Goal: Complete application form

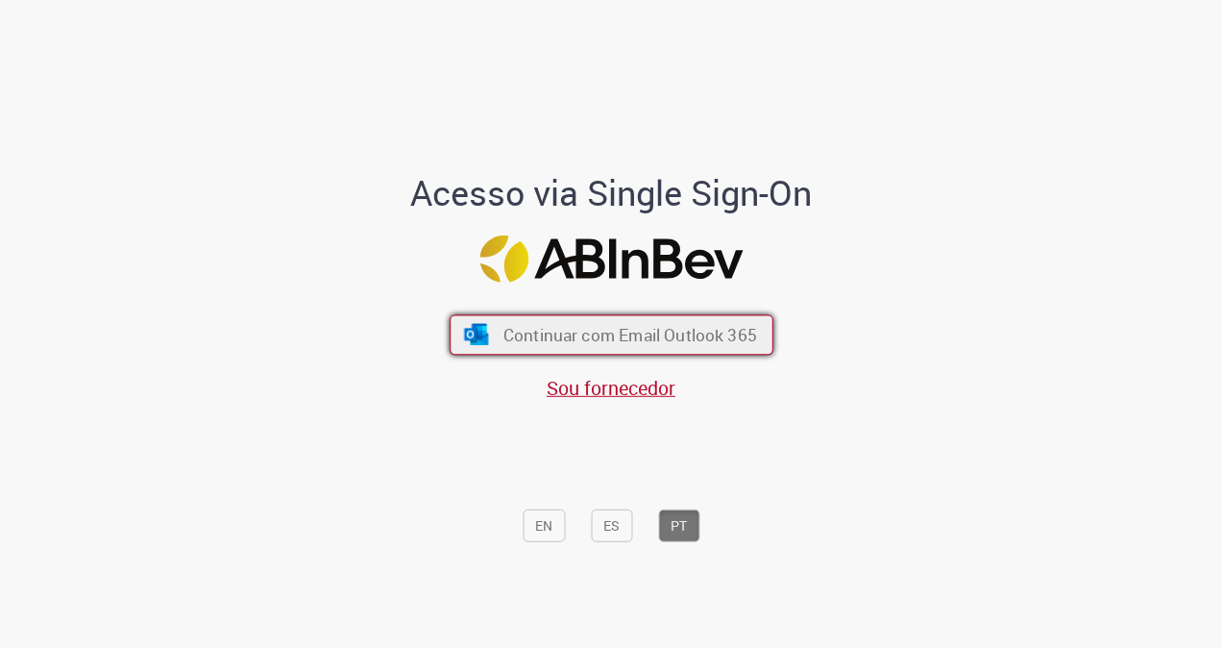
click at [707, 342] on span "Continuar com Email Outlook 365" at bounding box center [630, 335] width 254 height 22
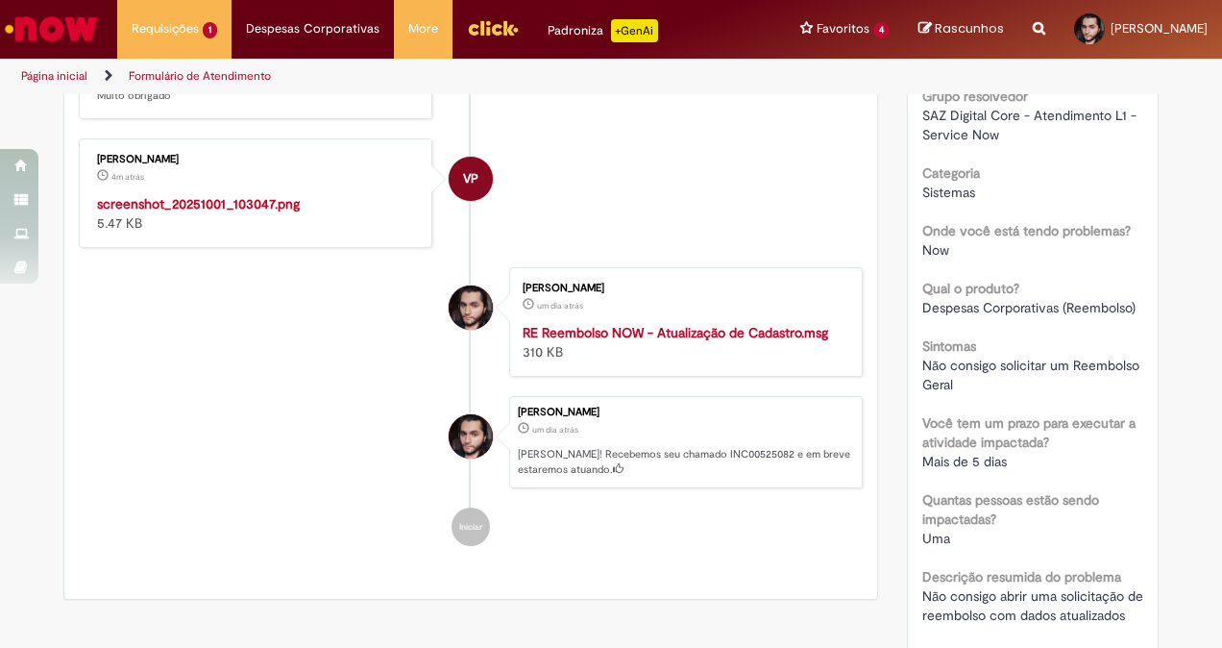
scroll to position [577, 0]
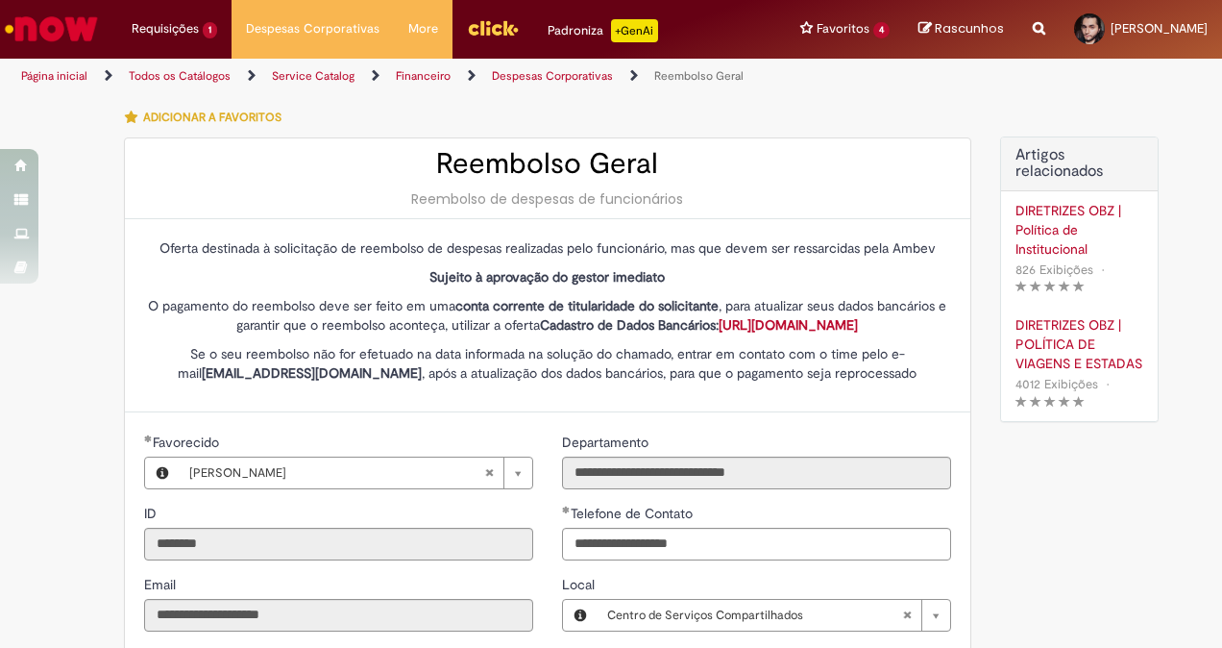
type input "**********"
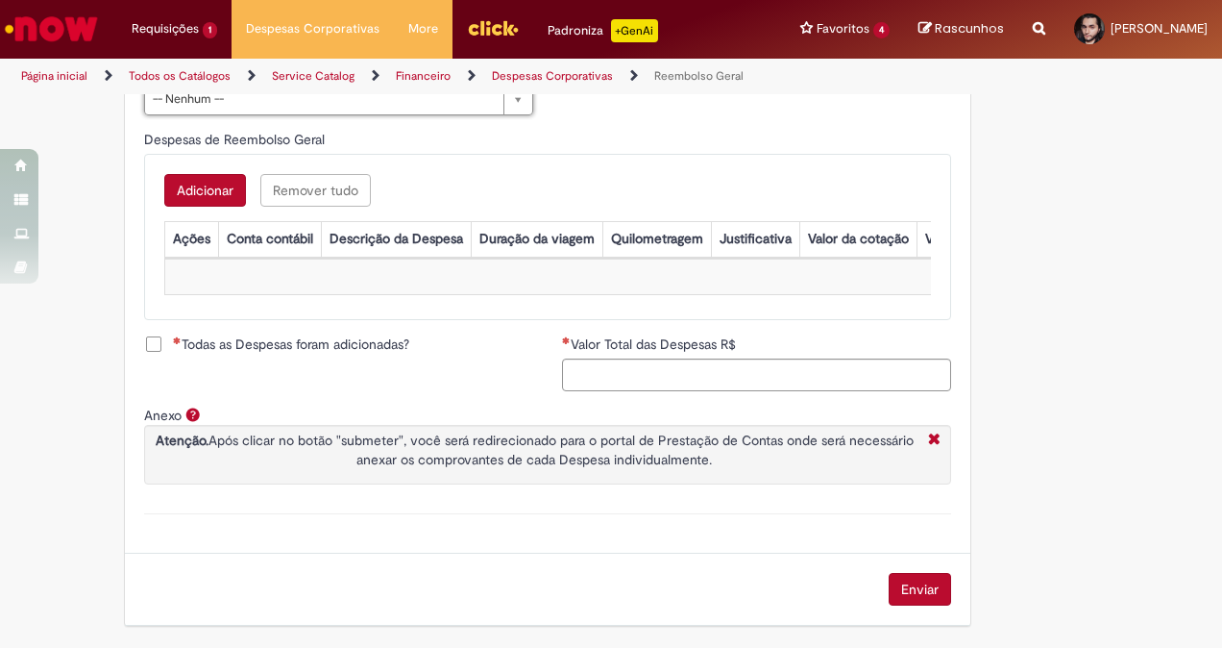
scroll to position [782, 0]
